Goal: Task Accomplishment & Management: Complete application form

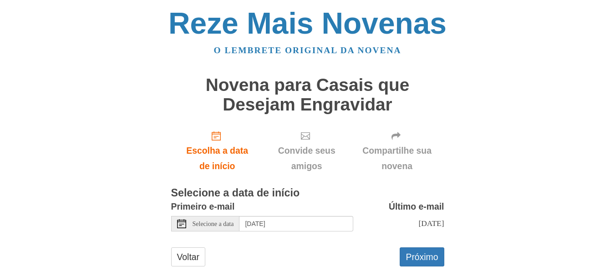
scroll to position [17, 0]
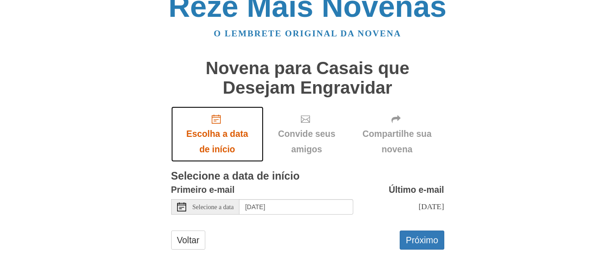
click at [217, 127] on font "Escolha a data de início" at bounding box center [217, 141] width 74 height 31
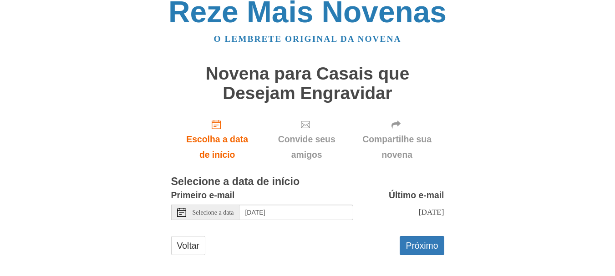
scroll to position [17, 0]
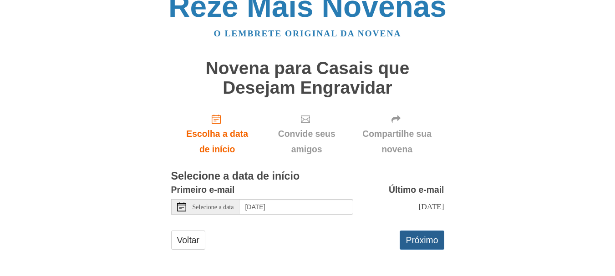
click at [411, 241] on font "Próximo" at bounding box center [422, 240] width 32 height 10
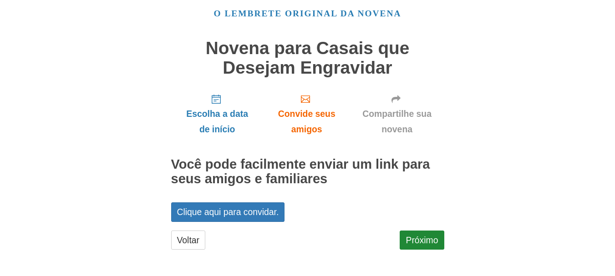
scroll to position [37, 0]
click at [429, 237] on font "Próximo" at bounding box center [422, 240] width 32 height 10
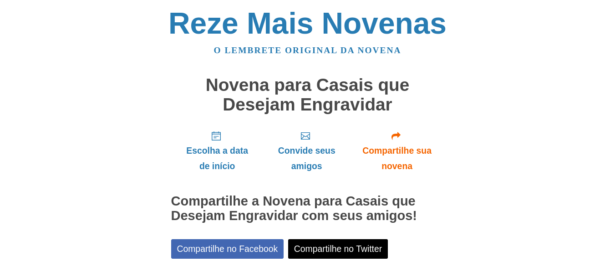
scroll to position [112, 0]
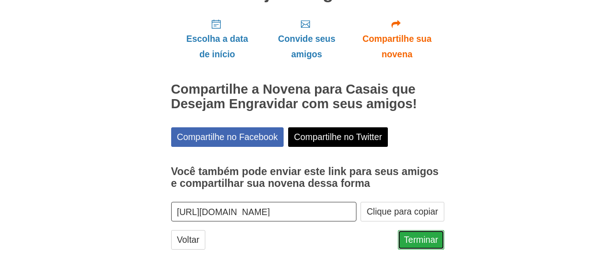
click at [414, 237] on font "Terminar" at bounding box center [421, 240] width 34 height 10
